Goal: Task Accomplishment & Management: Manage account settings

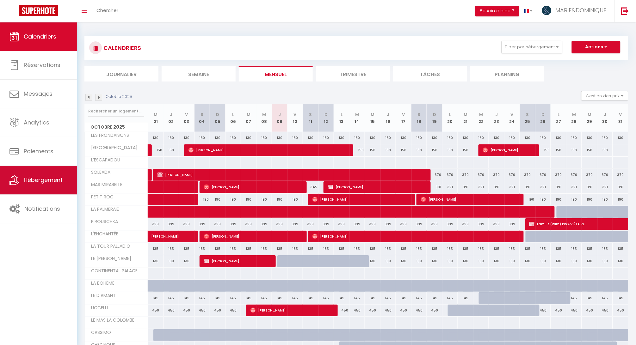
click at [58, 180] on span "Hébergement" at bounding box center [43, 180] width 39 height 8
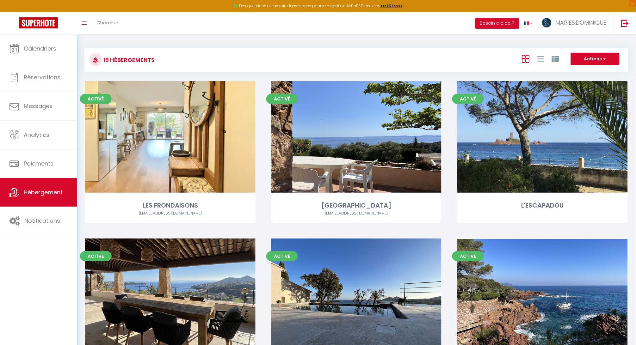
click at [450, 222] on div "Activé Editer L'ESCAPADOU" at bounding box center [542, 159] width 186 height 157
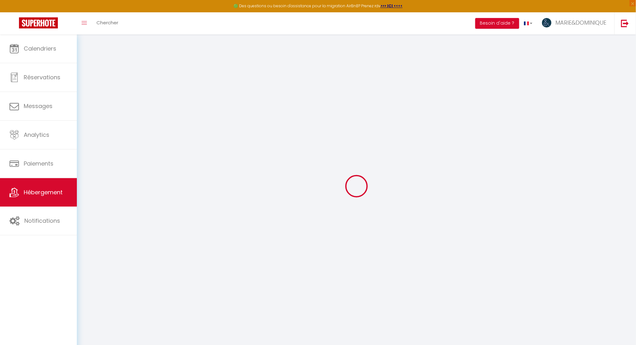
select select
checkbox input "false"
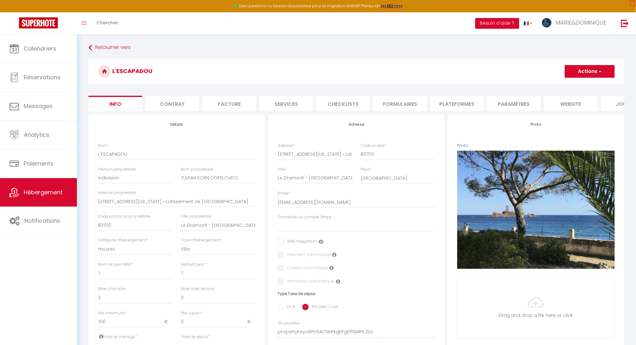
select select
checkbox input "false"
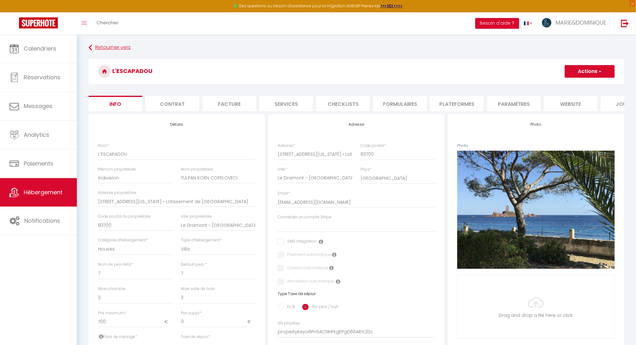
click at [93, 49] on link "Retourner vers" at bounding box center [357, 47] width 536 height 11
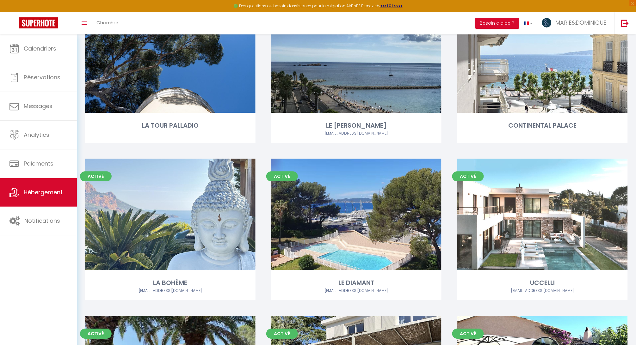
scroll to position [553, 0]
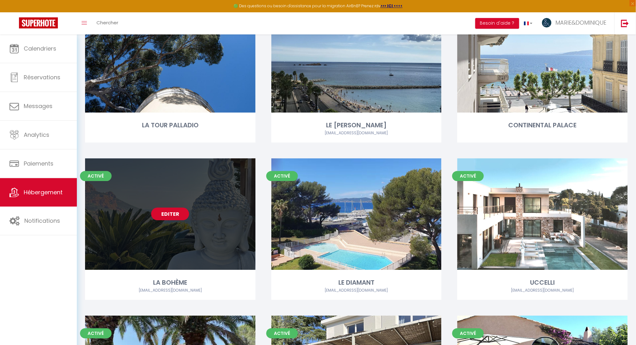
click at [178, 213] on link "Editer" at bounding box center [170, 214] width 38 height 13
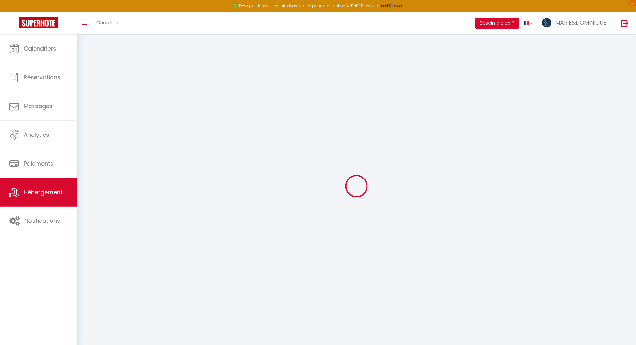
select select
checkbox input "false"
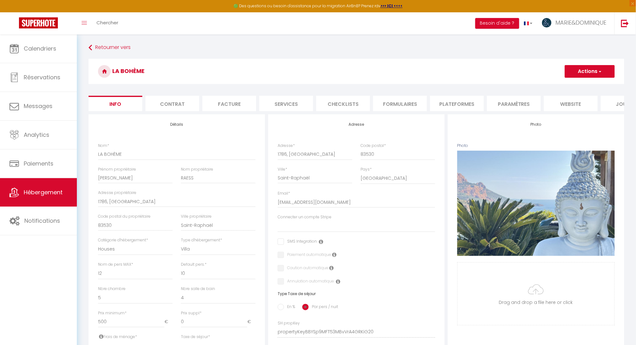
select select
checkbox input "false"
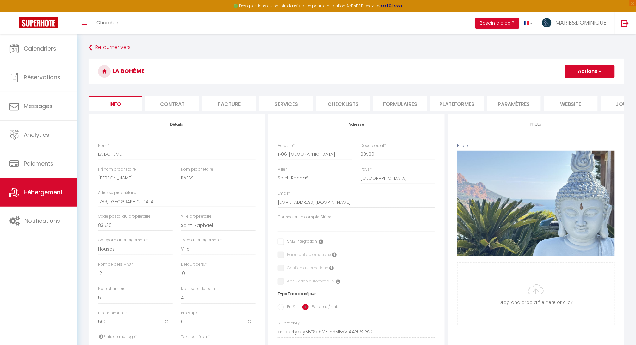
click at [176, 104] on li "Contrat" at bounding box center [172, 103] width 54 height 15
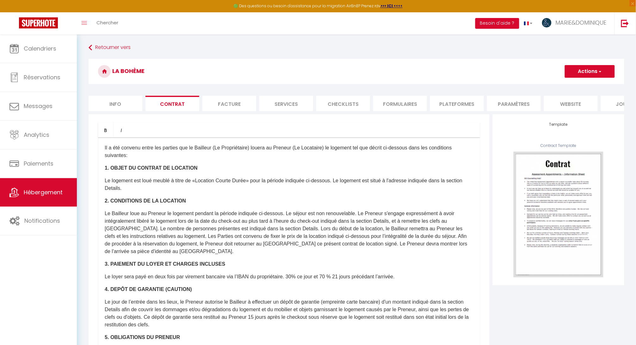
click at [486, 160] on div "Bold Italic Rich text editor Il a été convenu entre les parties que le Bailleur…" at bounding box center [289, 256] width 401 height 284
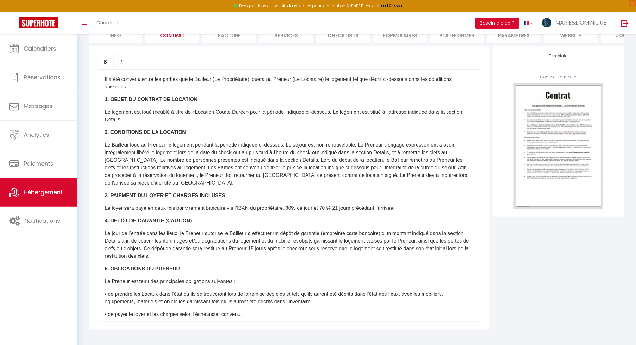
scroll to position [68, 0]
click at [348, 214] on div "Il a été convenu entre les parties que le Bailleur (Le Propriétaire) louera au …" at bounding box center [289, 195] width 382 height 253
drag, startPoint x: 348, startPoint y: 214, endPoint x: 354, endPoint y: 300, distance: 86.2
click at [354, 300] on div "Il a été convenu entre les parties que le Bailleur (Le Propriétaire) louera au …" at bounding box center [289, 195] width 382 height 253
click at [353, 293] on p "• de prendre les Locaux dans l'état où ils se trouveront lors de la remise des …" at bounding box center [289, 298] width 369 height 15
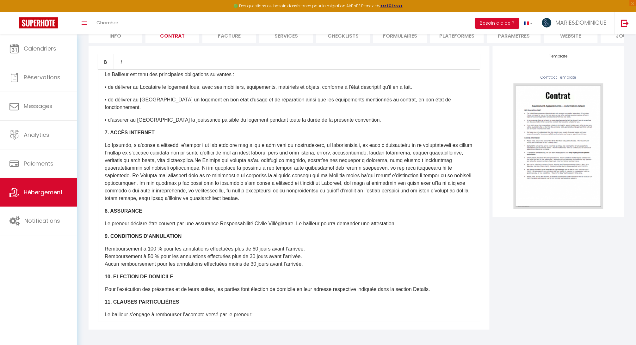
scroll to position [585, 0]
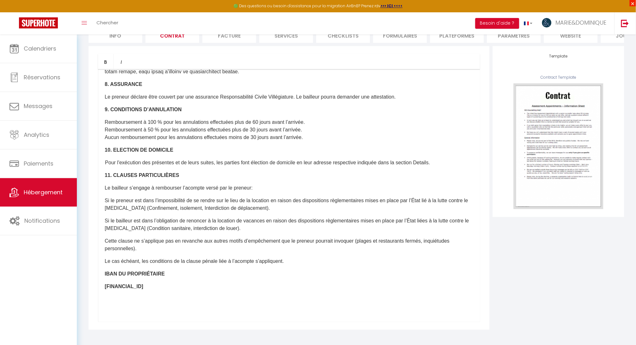
click at [633, 4] on span "×" at bounding box center [633, 3] width 6 height 6
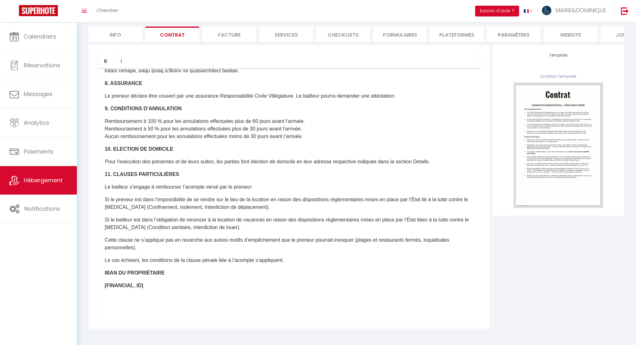
scroll to position [56, 0]
drag, startPoint x: 454, startPoint y: 273, endPoint x: 457, endPoint y: 338, distance: 65.2
click at [457, 338] on div "Retourner vers LA BOHÈME Actions Enregistrer Sauvegarder en tant que modèle Inf…" at bounding box center [356, 156] width 559 height 380
click at [90, 53] on div "Bold Italic Rich text editor Il a été convenu entre les parties que le Bailleur…" at bounding box center [289, 188] width 401 height 284
click at [167, 36] on li "Contrat" at bounding box center [172, 35] width 54 height 15
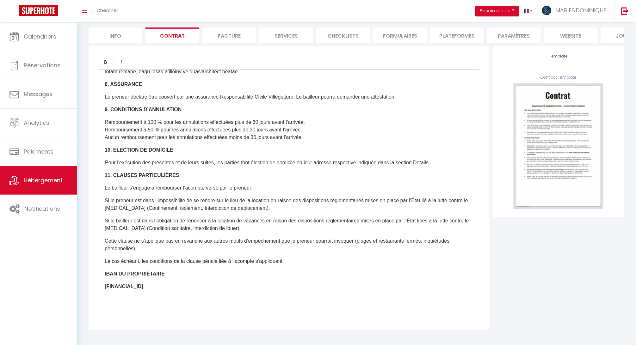
drag, startPoint x: 247, startPoint y: 280, endPoint x: 256, endPoint y: -25, distance: 304.3
click at [256, 0] on html "🟢 Des questions ou besoin d'assistance pour la migration AirBnB? Prenez rdv >>>…" at bounding box center [318, 116] width 636 height 345
click at [91, 63] on div "Bold Italic Rich text editor Il a été convenu entre les parties que le Bailleur…" at bounding box center [289, 188] width 401 height 284
click at [402, 119] on p "Remboursement à 100 % pour les annulations effectuées plus de 60 jours avant l’…" at bounding box center [289, 130] width 369 height 23
click at [489, 68] on div "Bold Italic Rich text editor Il a été convenu entre les parties que le Bailleur…" at bounding box center [289, 188] width 401 height 284
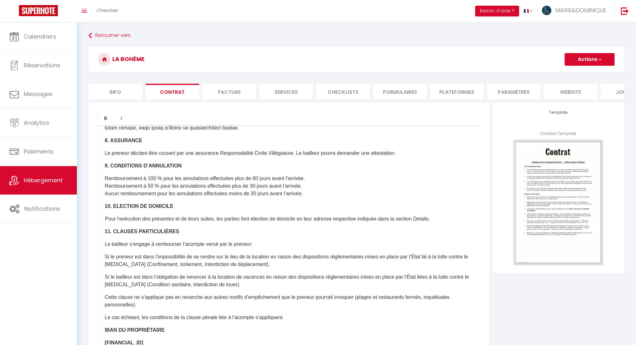
scroll to position [0, 0]
click at [590, 58] on button "Actions" at bounding box center [590, 59] width 50 height 13
click at [485, 134] on div "Bold Italic Rich text editor Il a été convenu entre les parties que le Bailleur…" at bounding box center [289, 244] width 401 height 284
drag, startPoint x: 486, startPoint y: 130, endPoint x: 473, endPoint y: -11, distance: 142.0
click at [473, 0] on html "🟢 Des questions ou besoin d'assistance pour la migration AirBnB? Prenez rdv >>>…" at bounding box center [318, 172] width 636 height 345
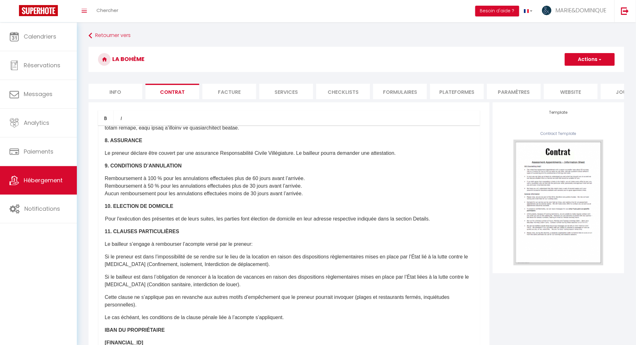
click at [96, 157] on div "Bold Italic Rich text editor Il a été convenu entre les parties que le Bailleur…" at bounding box center [289, 244] width 401 height 284
click at [580, 58] on button "Actions" at bounding box center [590, 59] width 50 height 13
click at [550, 72] on link "Enregistrer" at bounding box center [571, 73] width 87 height 8
click at [193, 175] on p "Remboursement à 100 % pour les annulations effectuées plus de 60 jours avant l’…" at bounding box center [289, 186] width 369 height 23
drag, startPoint x: 193, startPoint y: 163, endPoint x: 193, endPoint y: 104, distance: 59.1
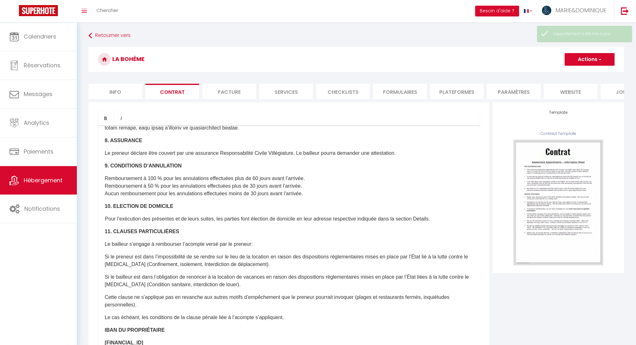
click at [193, 104] on div "Bold Italic Rich text editor Il a été convenu entre les parties que le Bailleur…" at bounding box center [289, 244] width 401 height 284
click at [201, 175] on p "Remboursement à 100 % pour les annulations effectuées plus de 60 jours avant l’…" at bounding box center [289, 186] width 369 height 23
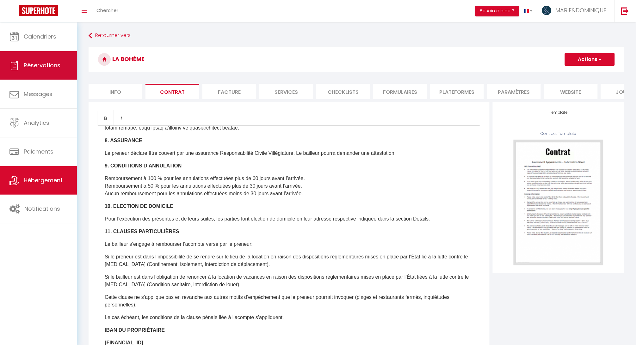
click at [62, 66] on link "Réservations" at bounding box center [38, 65] width 77 height 28
select select "not_cancelled"
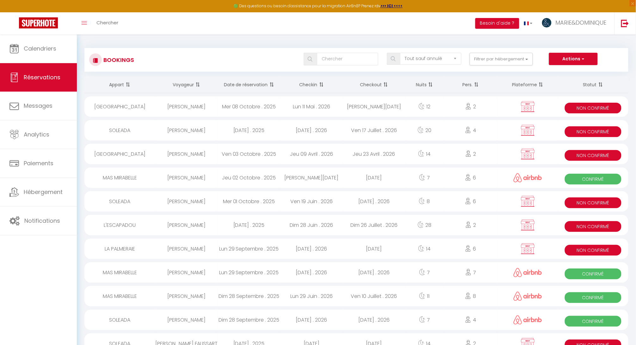
click at [570, 57] on button "Actions" at bounding box center [573, 59] width 49 height 13
click at [564, 75] on link "Nouvelle Réservation" at bounding box center [564, 73] width 68 height 8
select select
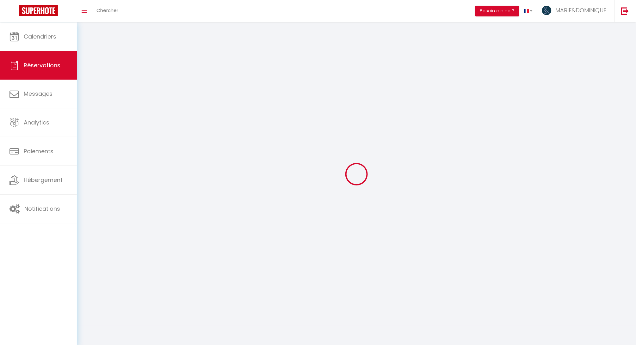
select select
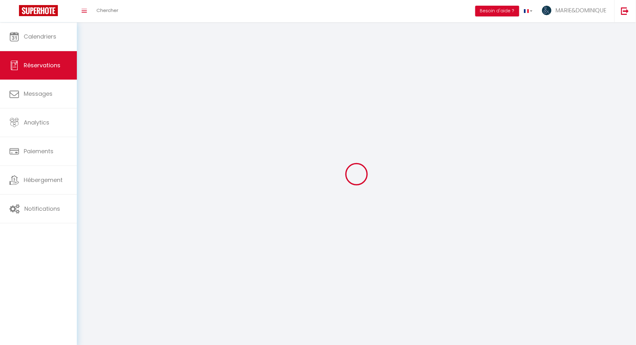
select select
checkbox input "false"
select select
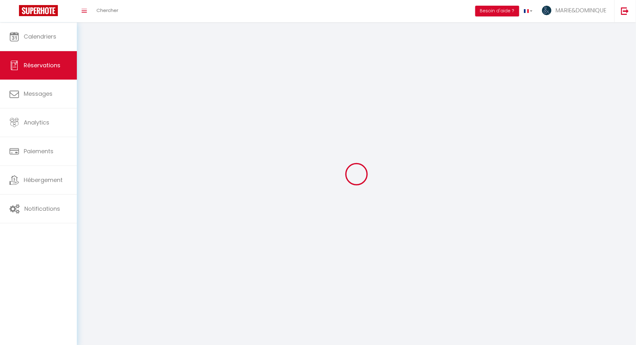
select select
checkbox input "false"
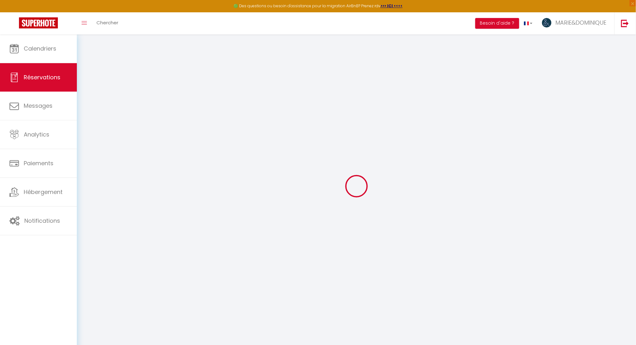
select select
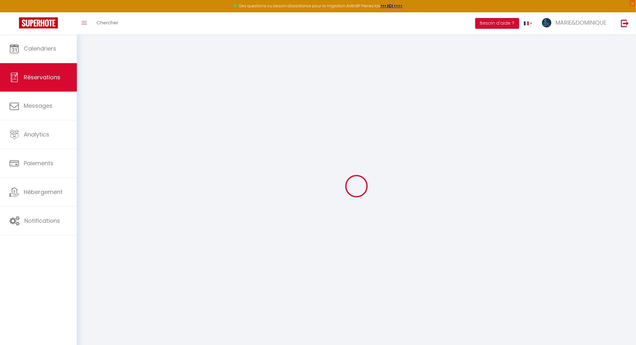
select select
checkbox input "false"
select select
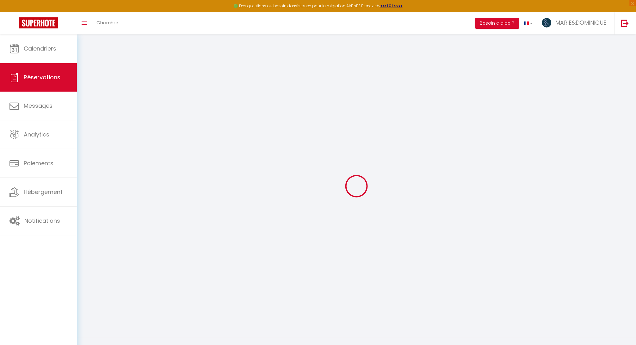
select select
checkbox input "false"
select select
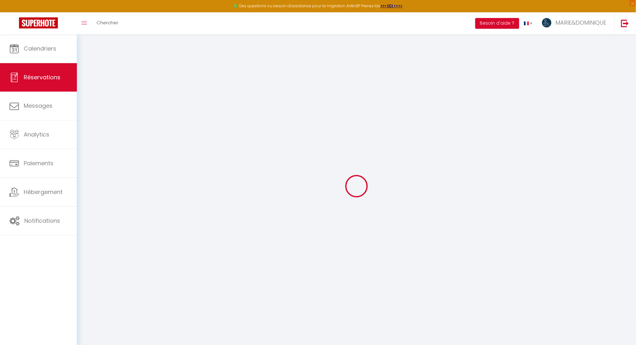
select select
checkbox input "false"
select select
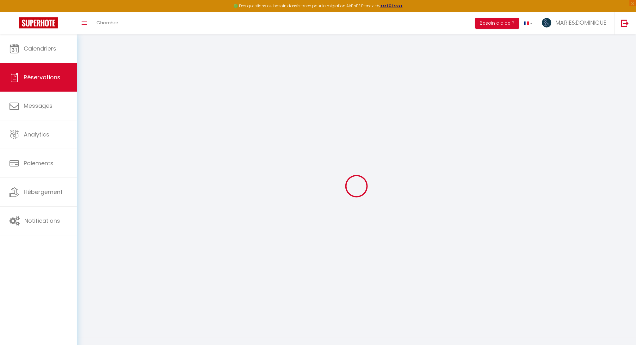
select select
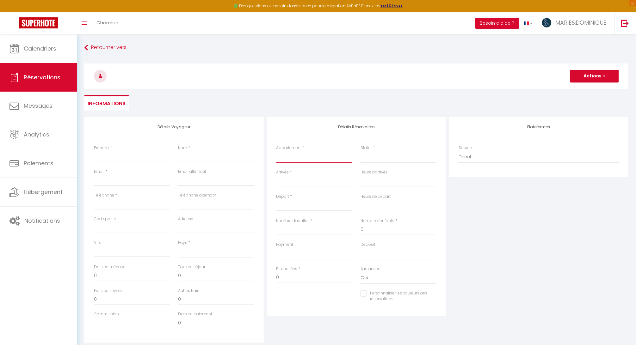
select select "58149"
select select
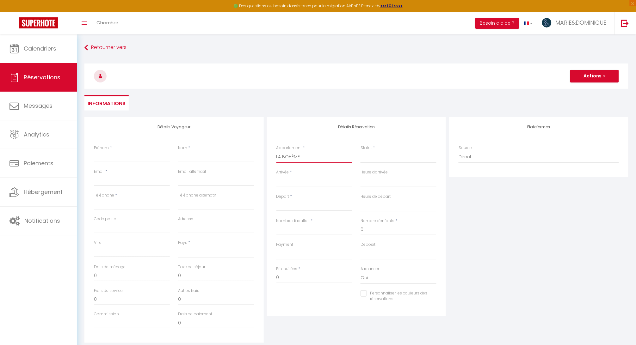
select select
checkbox input "false"
select select
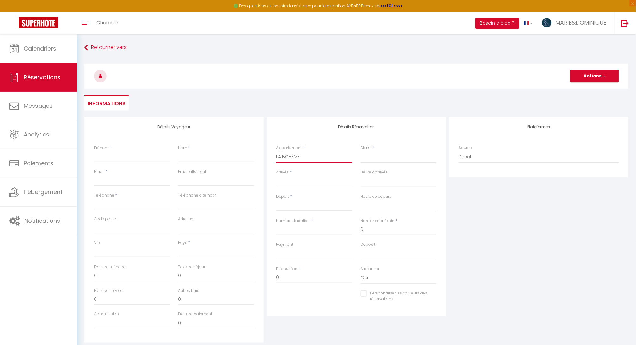
select select
checkbox input "false"
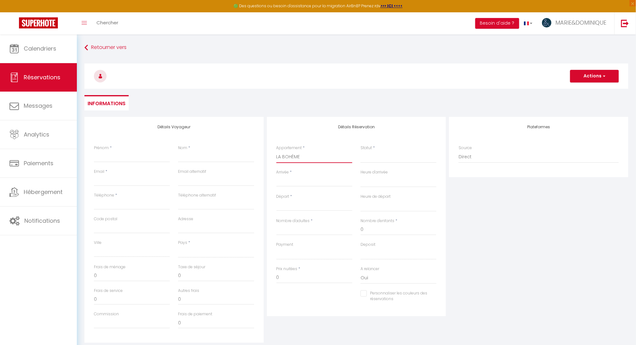
click at [312, 180] on input "Arrivée" at bounding box center [314, 182] width 76 height 8
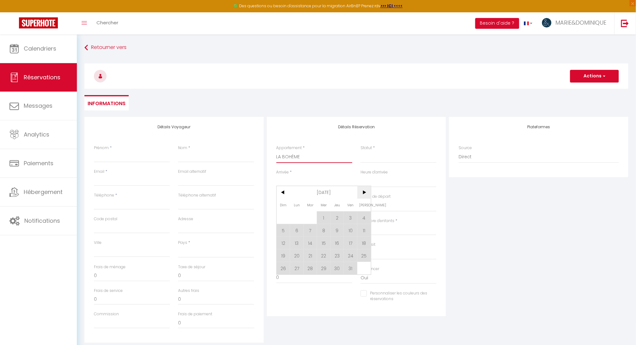
click at [365, 193] on span ">" at bounding box center [364, 192] width 14 height 13
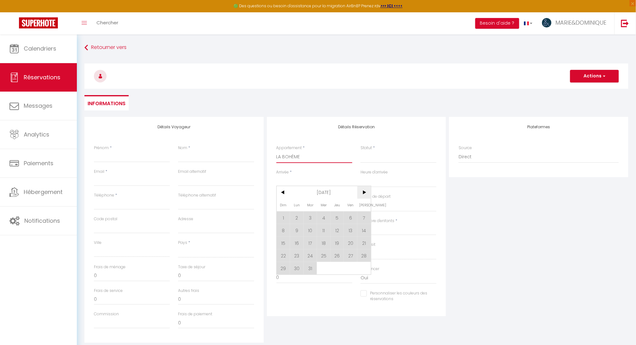
click at [365, 193] on span ">" at bounding box center [364, 192] width 14 height 13
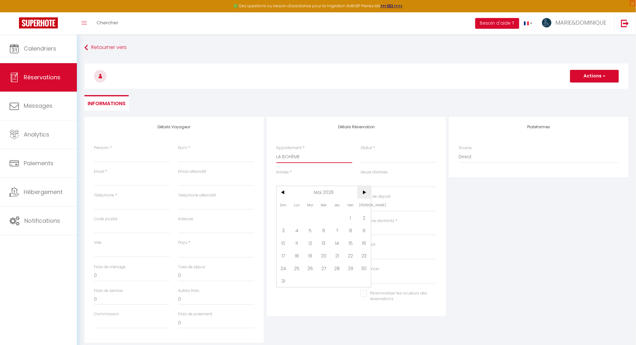
click at [365, 193] on span ">" at bounding box center [364, 192] width 14 height 13
click at [282, 192] on span "<" at bounding box center [284, 192] width 14 height 13
click at [351, 218] on span "1" at bounding box center [351, 218] width 14 height 13
select select
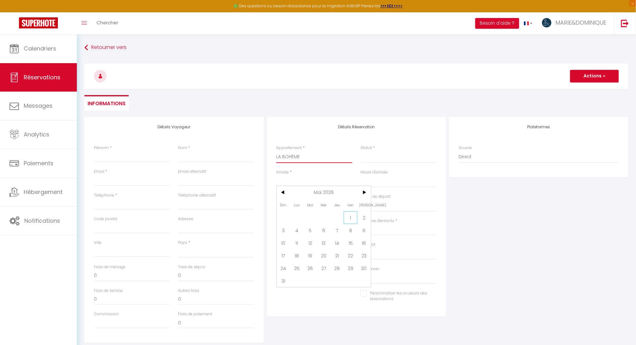
type input "Ven 01 Mai 2026"
select select
type input "[DATE]"
select select
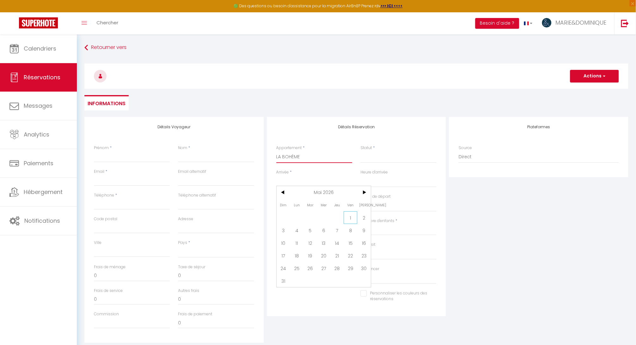
select select
checkbox input "false"
click at [309, 206] on input "[DATE]" at bounding box center [314, 206] width 76 height 8
click at [364, 256] on span "9" at bounding box center [364, 254] width 14 height 13
select select
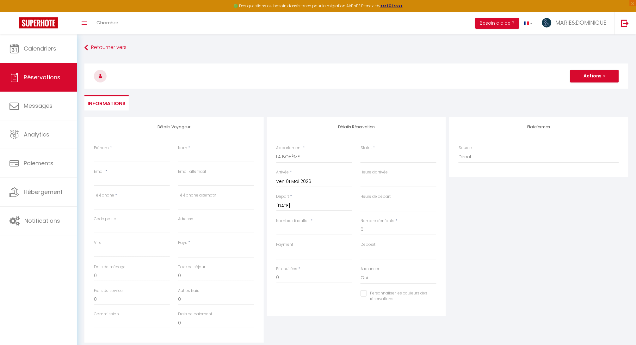
select select
type input "[DATE]"
select select
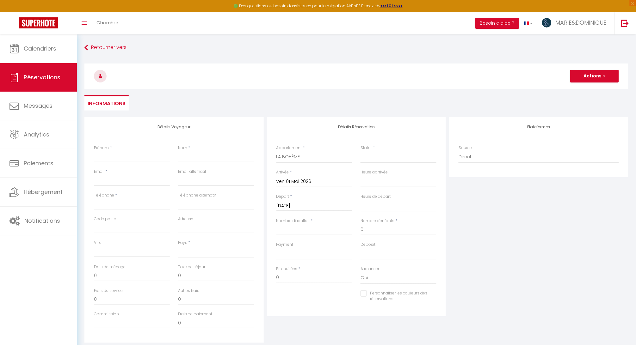
select select
checkbox input "false"
type input "5"
select select
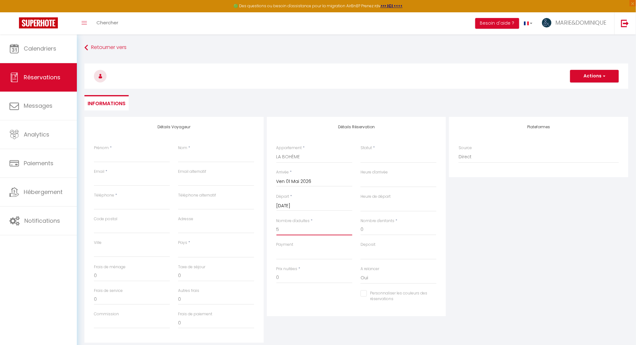
select select
checkbox input "false"
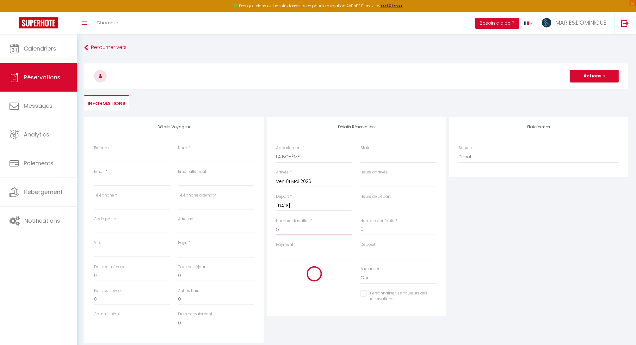
select select
type input "400"
type input "160"
select select
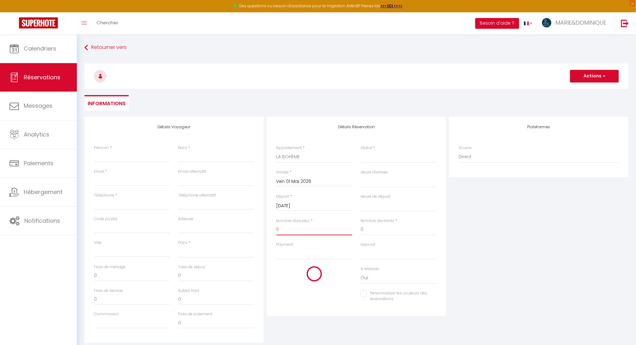
select select
type input "3600"
checkbox input "false"
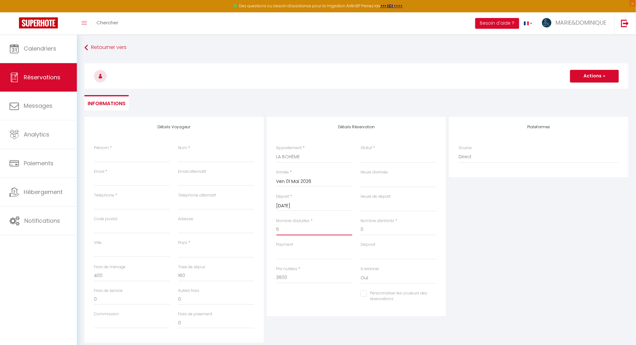
type input "5"
select select
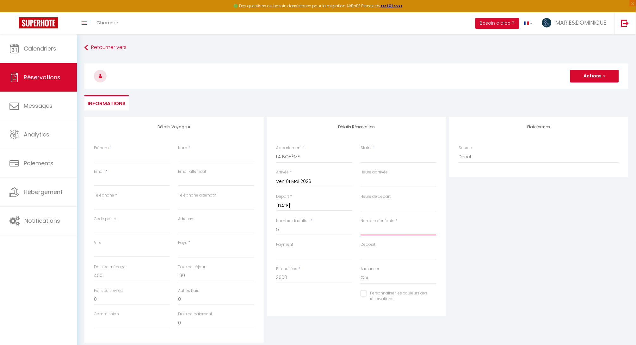
select select
checkbox input "false"
select select
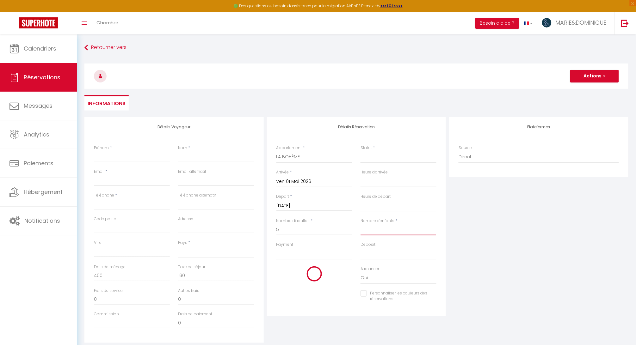
select select
checkbox input "false"
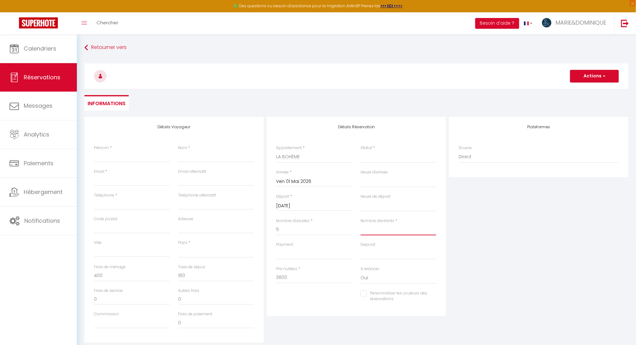
type input "5"
select select
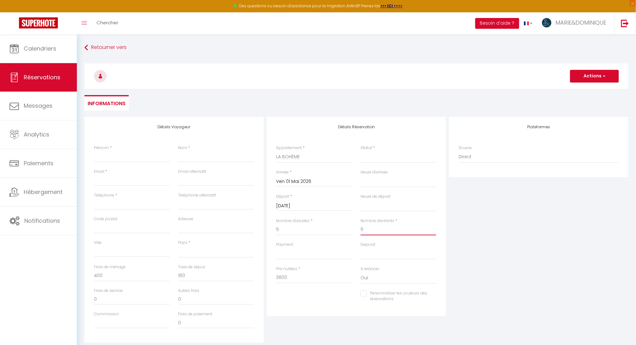
select select
checkbox input "false"
select select
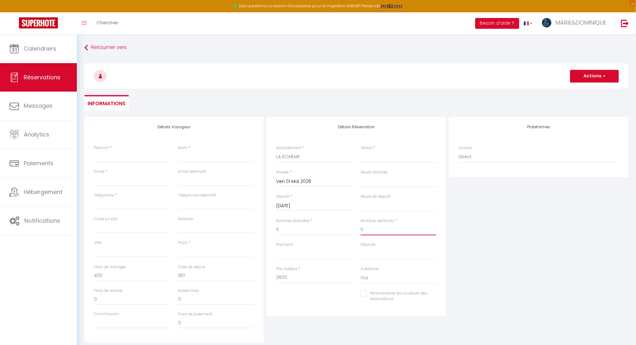
select select
checkbox input "false"
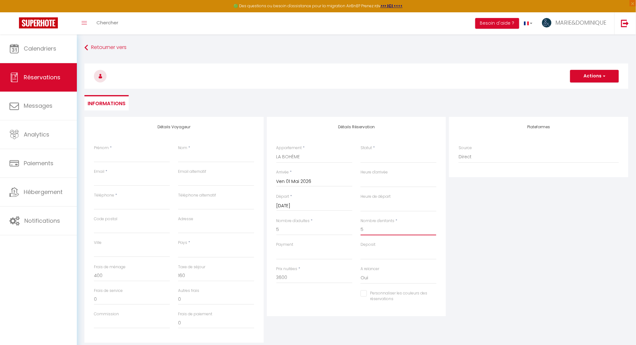
type input "5"
select select "16:00"
select select
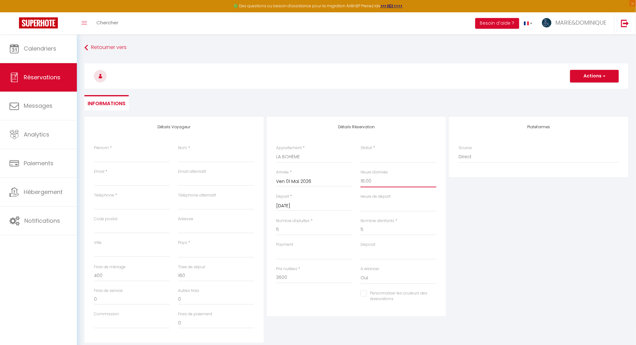
select select
checkbox input "false"
select select "10:00"
select select
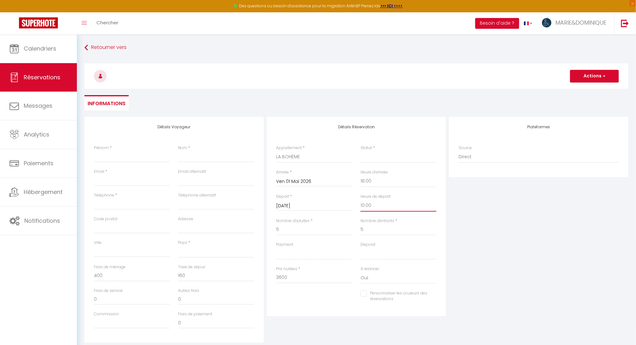
select select
checkbox input "false"
select select "12"
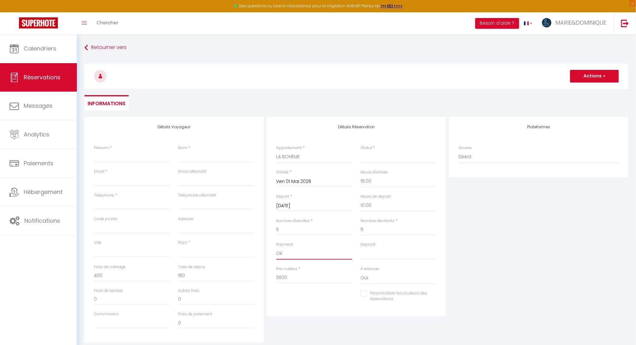
select select
checkbox input "false"
click at [123, 159] on input "Prénom" at bounding box center [132, 156] width 76 height 11
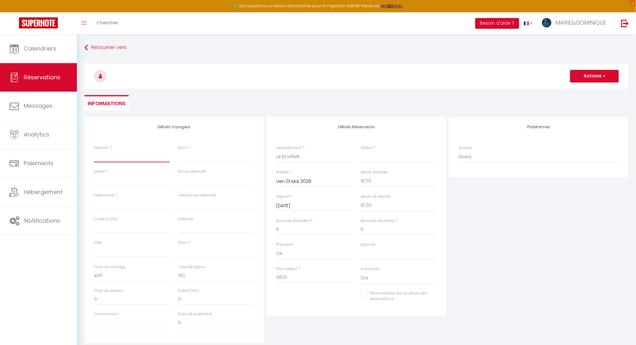
type input "N"
select select
checkbox input "false"
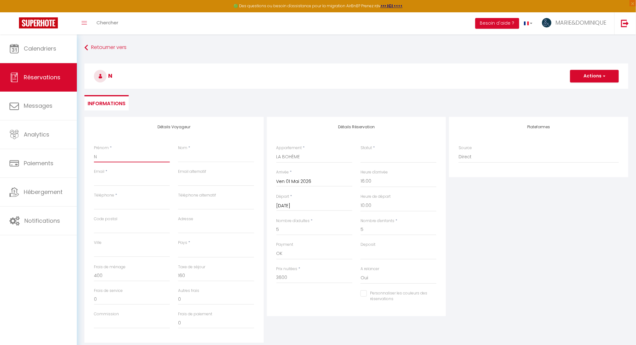
type input "Na"
select select
checkbox input "false"
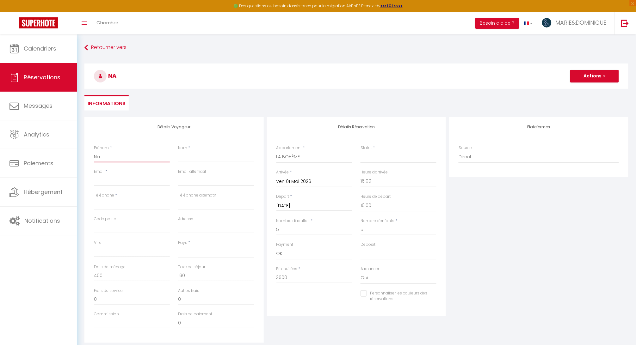
type input "Nat"
select select
checkbox input "false"
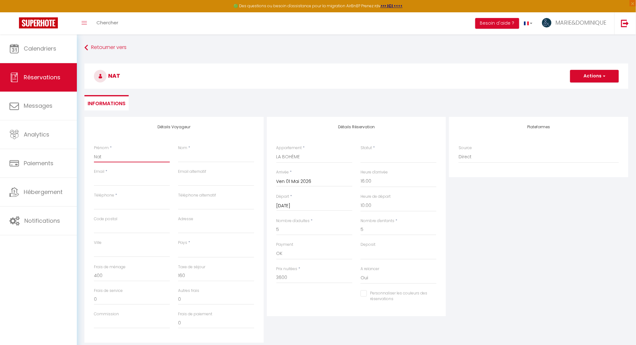
type input "Nath"
select select
checkbox input "false"
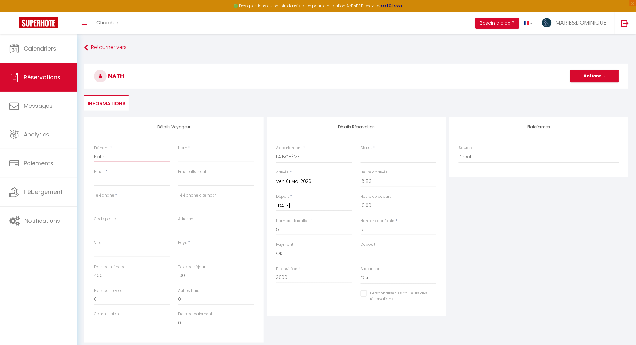
type input "Natha"
select select
checkbox input "false"
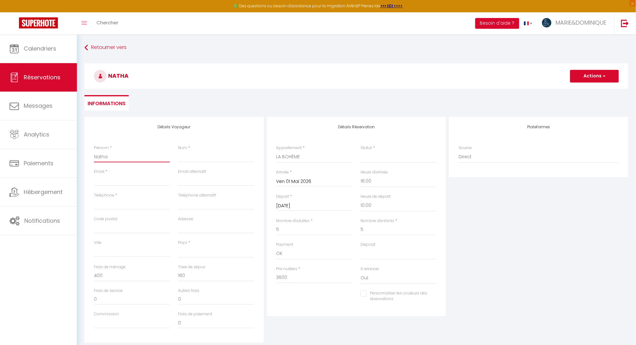
type input "Nathal"
select select
checkbox input "false"
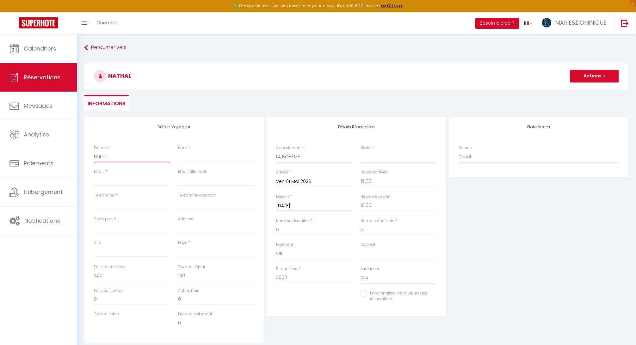
type input "Nathali"
select select
checkbox input "false"
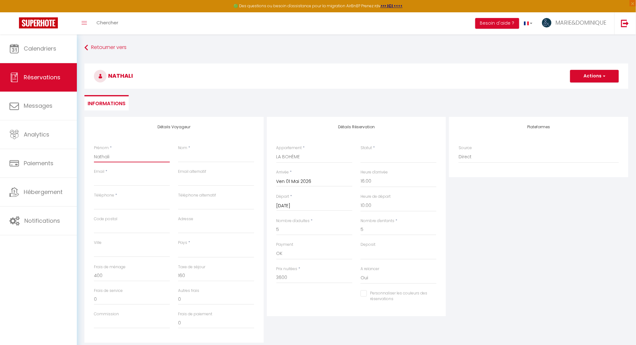
type input "[PERSON_NAME]"
select select
click at [626, 290] on div "Plateformes Source Direct [DOMAIN_NAME] [DOMAIN_NAME] Chalet montagne Expedia G…" at bounding box center [538, 230] width 182 height 226
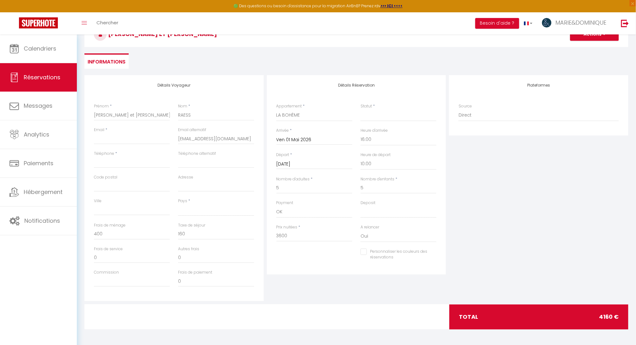
scroll to position [41, 0]
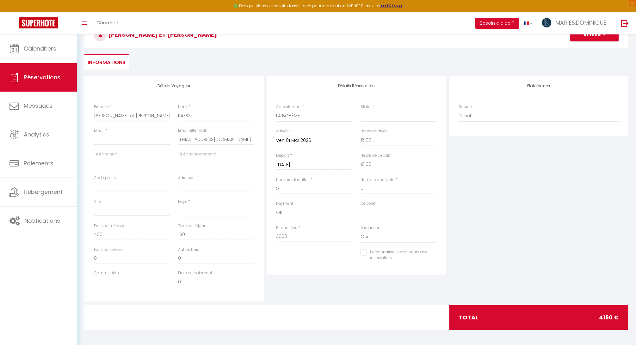
click at [311, 165] on input "[DATE]" at bounding box center [314, 165] width 76 height 8
click at [301, 137] on input "Ven 01 Mai 2026" at bounding box center [314, 141] width 76 height 8
click at [364, 176] on span "2" at bounding box center [364, 176] width 14 height 13
click at [305, 166] on input "[DATE]" at bounding box center [314, 165] width 76 height 8
click at [488, 215] on div "Plateformes Source Direct [DOMAIN_NAME] [DOMAIN_NAME] Chalet montagne Expedia G…" at bounding box center [538, 189] width 182 height 226
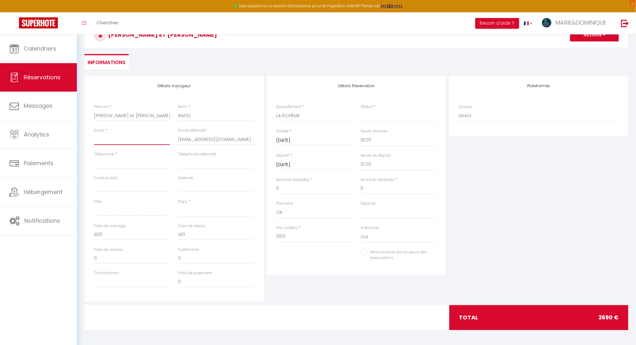
click at [117, 142] on input "Email client" at bounding box center [132, 139] width 76 height 11
click at [113, 166] on input "Téléphone" at bounding box center [132, 162] width 76 height 11
click at [107, 211] on input "Saint Raphaël" at bounding box center [132, 210] width 76 height 11
click at [633, 3] on span "×" at bounding box center [633, 3] width 6 height 6
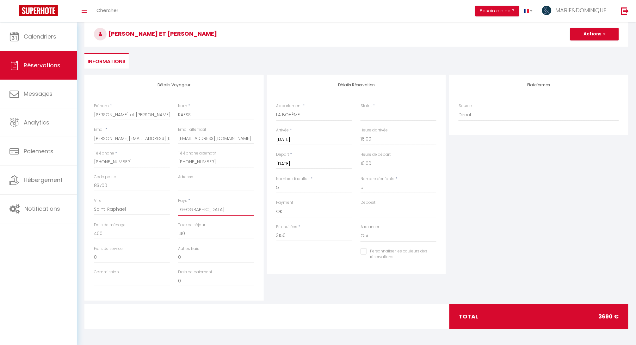
scroll to position [29, 0]
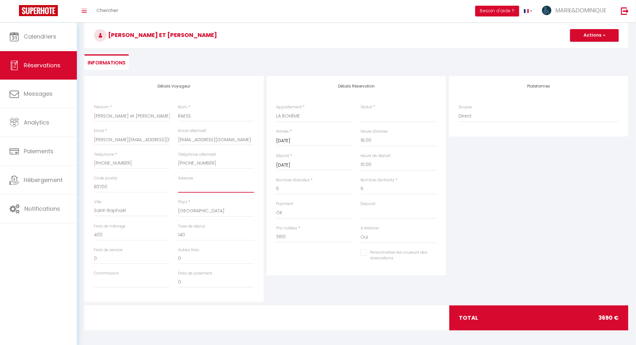
paste input "1786, [GEOGRAPHIC_DATA]"
drag, startPoint x: 100, startPoint y: 187, endPoint x: 120, endPoint y: 187, distance: 20.9
click at [120, 187] on input "83700" at bounding box center [132, 187] width 76 height 11
click at [591, 34] on button "Actions" at bounding box center [594, 35] width 49 height 13
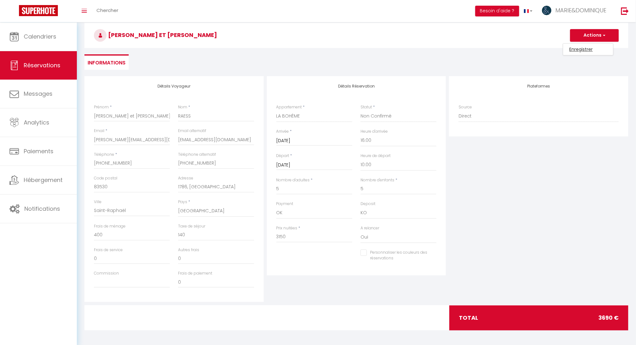
click at [591, 47] on link "Enregistrer" at bounding box center [588, 49] width 50 height 8
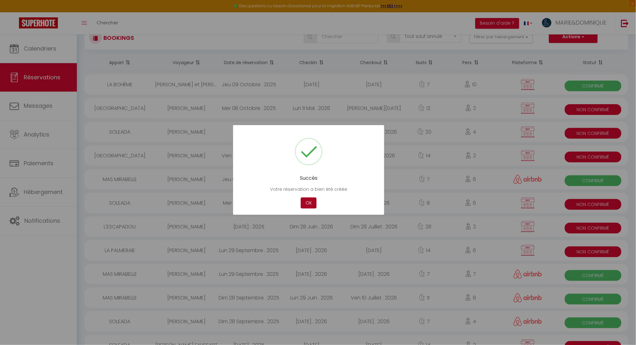
click at [307, 203] on button "OK" at bounding box center [309, 203] width 16 height 11
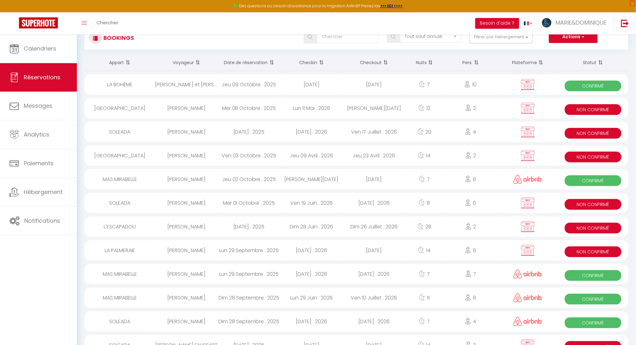
click at [592, 84] on span "Confirmé" at bounding box center [593, 86] width 57 height 11
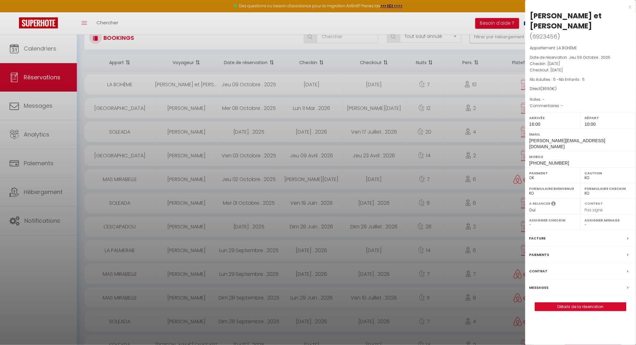
click at [594, 303] on link "Détails de la réservation" at bounding box center [580, 307] width 91 height 8
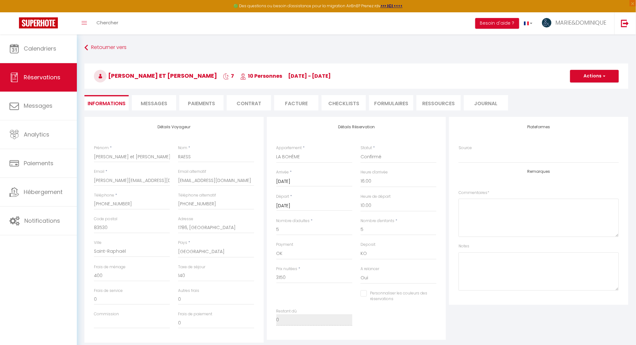
click at [255, 101] on li "Contrat" at bounding box center [249, 102] width 44 height 15
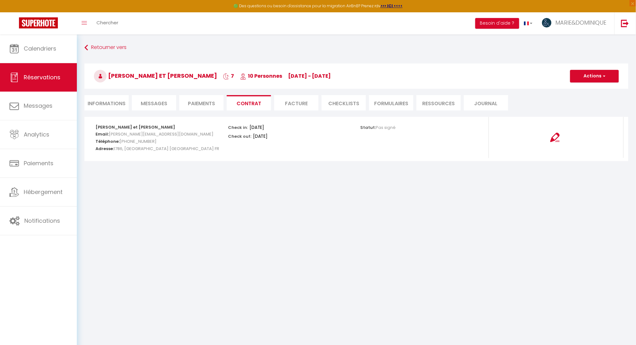
click at [554, 139] on img at bounding box center [554, 137] width 9 height 9
click at [583, 73] on button "Actions" at bounding box center [594, 76] width 49 height 13
click at [583, 96] on link "Envoyer le contrat" at bounding box center [589, 98] width 53 height 8
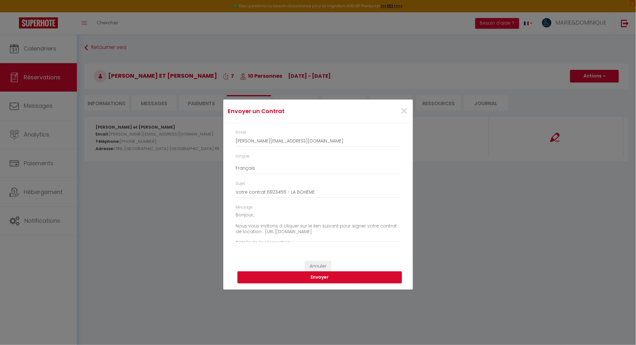
drag, startPoint x: 406, startPoint y: 230, endPoint x: 405, endPoint y: 240, distance: 9.5
click at [405, 240] on div "Email [PERSON_NAME][EMAIL_ADDRESS][DOMAIN_NAME] Langue Anglais Français Espagno…" at bounding box center [318, 189] width 190 height 132
drag, startPoint x: 399, startPoint y: 233, endPoint x: 399, endPoint y: 245, distance: 12.3
click at [399, 246] on div "Message Bonjour, Nous vous invitons à cliquer sur le lien suivant pour signer v…" at bounding box center [317, 227] width 173 height 44
click at [378, 260] on div "Annuler Envoyer" at bounding box center [318, 272] width 190 height 35
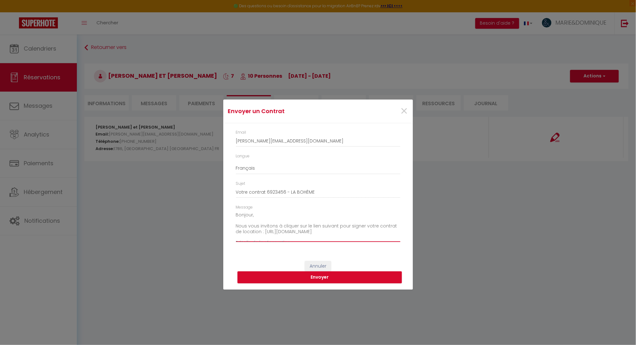
click at [358, 229] on textarea "Bonjour, Nous vous invitons à cliquer sur le lien suivant pour signer votre con…" at bounding box center [318, 226] width 164 height 32
click at [322, 279] on button "Envoyer" at bounding box center [319, 278] width 164 height 12
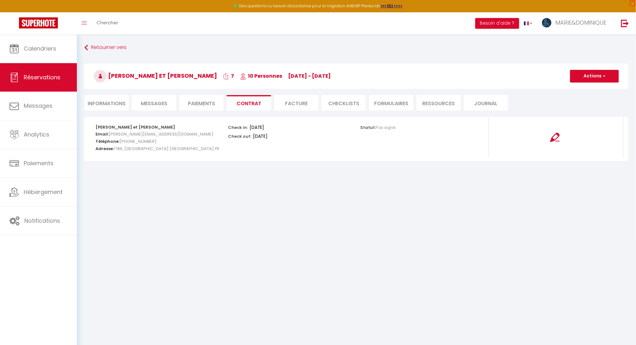
click at [590, 77] on button "Actions" at bounding box center [594, 76] width 49 height 13
click at [585, 91] on link "Voir le contrat" at bounding box center [589, 90] width 53 height 8
click at [633, 3] on span "×" at bounding box center [633, 3] width 6 height 6
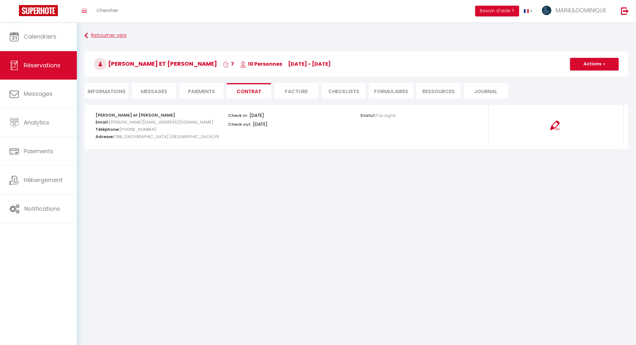
click at [107, 34] on link "Retourner vers" at bounding box center [356, 35] width 544 height 11
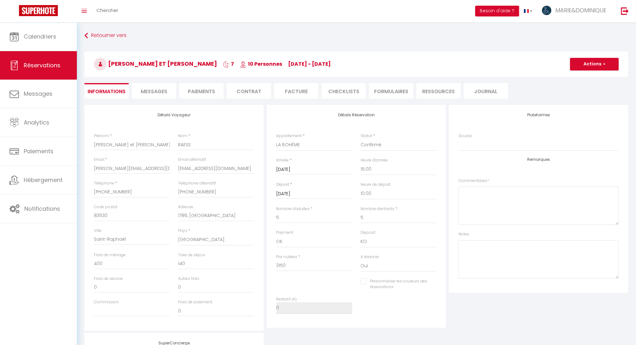
click at [598, 62] on button "Actions" at bounding box center [594, 64] width 49 height 13
click at [579, 94] on link "Supprimer" at bounding box center [588, 94] width 50 height 8
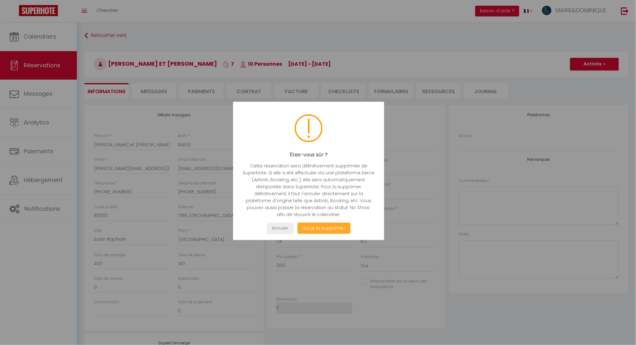
click at [322, 225] on button "Oui je la supprime !" at bounding box center [323, 228] width 53 height 11
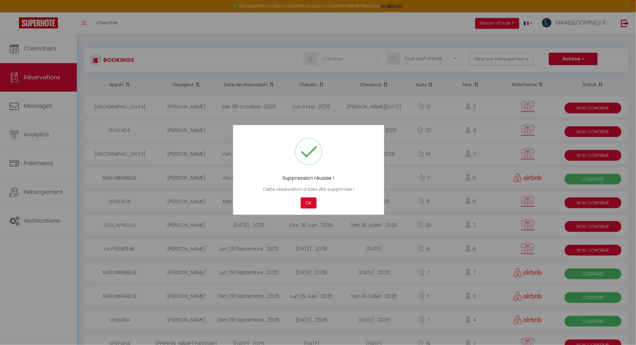
click at [45, 50] on div at bounding box center [318, 172] width 636 height 345
click at [311, 201] on button "OK" at bounding box center [309, 203] width 16 height 11
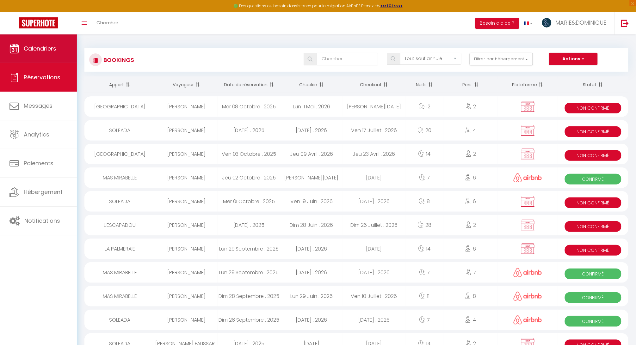
click at [48, 47] on span "Calendriers" at bounding box center [40, 49] width 33 height 8
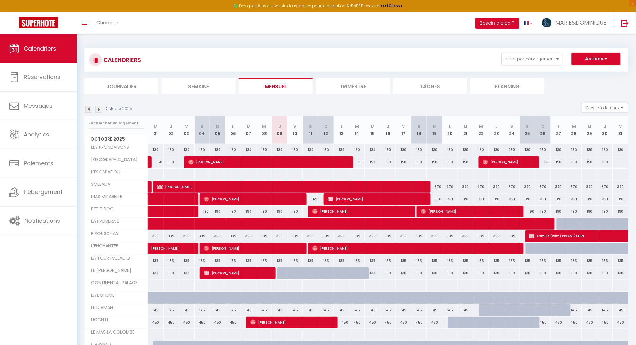
click at [98, 109] on img at bounding box center [98, 109] width 7 height 7
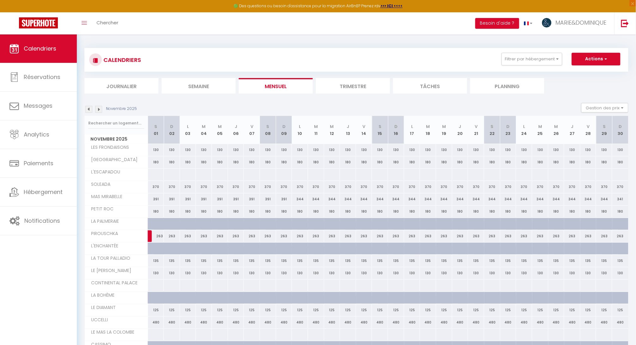
click at [98, 109] on img at bounding box center [98, 109] width 7 height 7
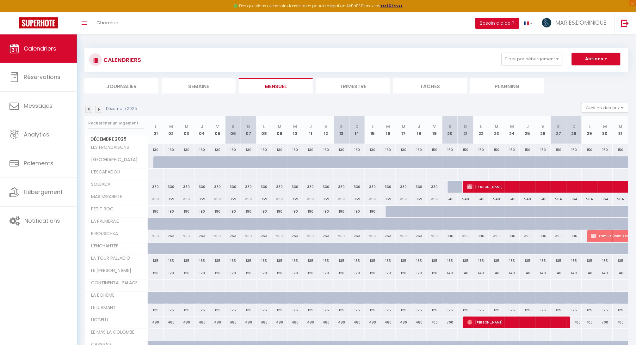
click at [98, 109] on img at bounding box center [98, 109] width 7 height 7
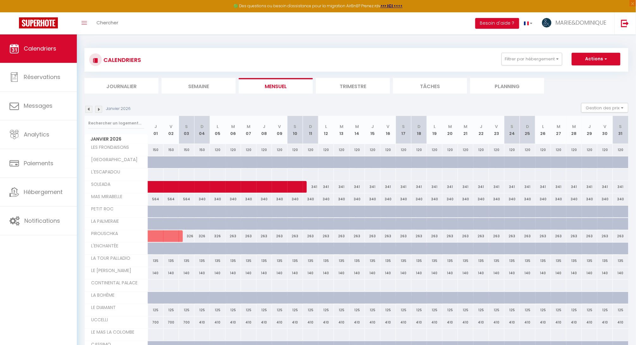
click at [98, 109] on img at bounding box center [98, 109] width 7 height 7
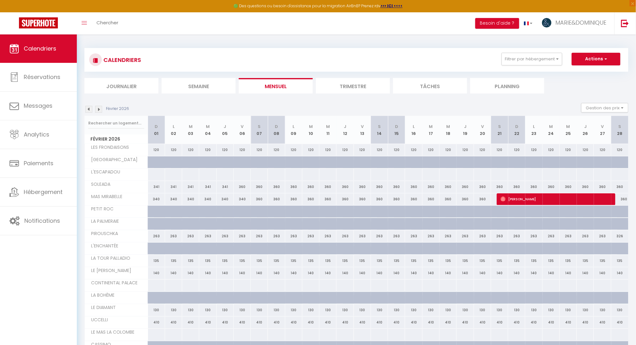
click at [98, 109] on img at bounding box center [98, 109] width 7 height 7
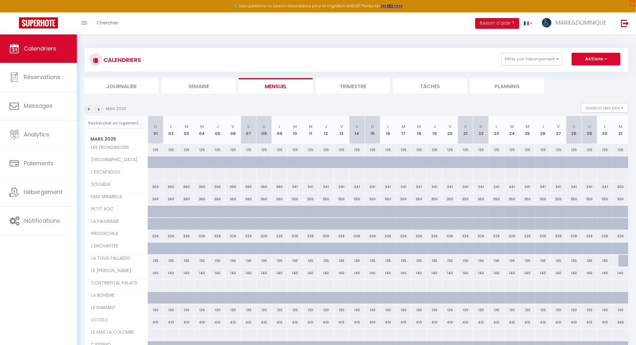
click at [98, 109] on img at bounding box center [98, 109] width 7 height 7
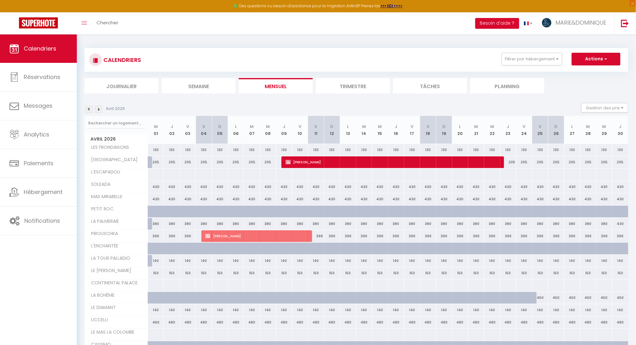
click at [98, 109] on img at bounding box center [98, 109] width 7 height 7
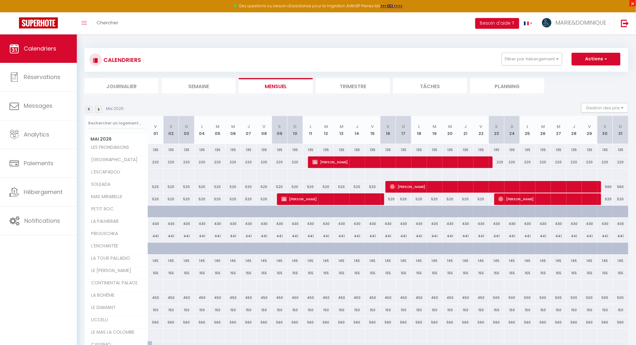
click at [632, 3] on span "×" at bounding box center [633, 3] width 6 height 6
